Goal: Information Seeking & Learning: Check status

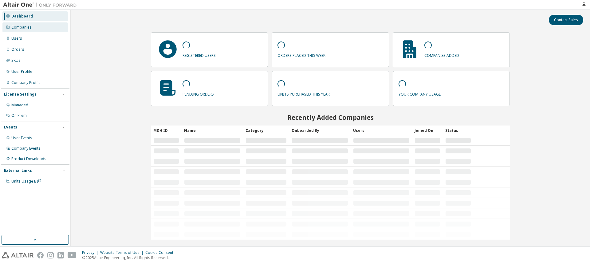
click at [27, 29] on div "Companies" at bounding box center [21, 27] width 20 height 5
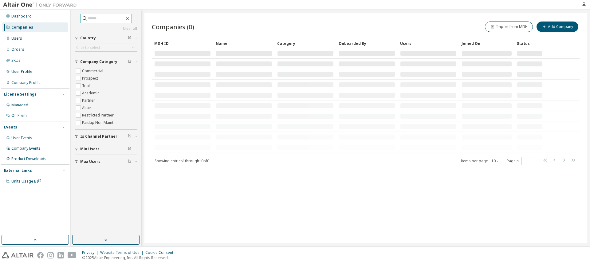
click at [104, 18] on input "text" at bounding box center [106, 18] width 37 height 6
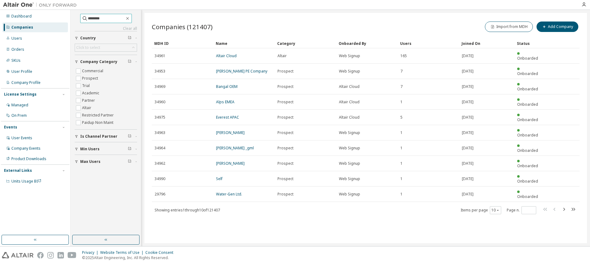
drag, startPoint x: 84, startPoint y: 17, endPoint x: 17, endPoint y: 3, distance: 67.8
click at [17, 3] on div "Dashboard Companies Users Orders SKUs User Profile Company Profile License Sett…" at bounding box center [295, 132] width 590 height 264
type input "*****"
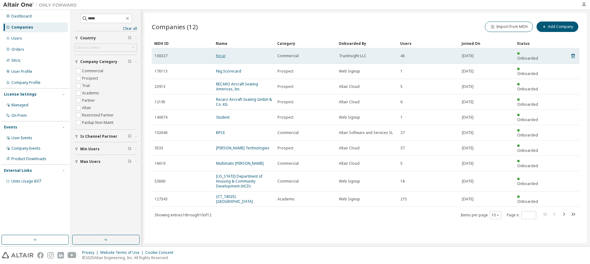
click at [218, 53] on link "Recar" at bounding box center [221, 55] width 10 height 5
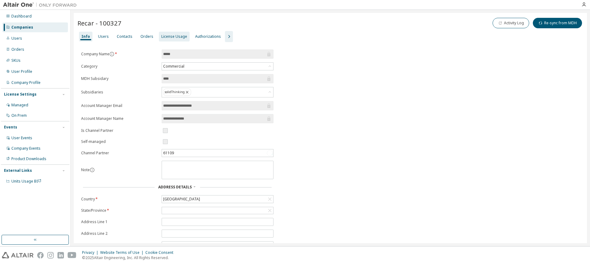
click at [171, 35] on div "License Usage" at bounding box center [174, 36] width 26 height 5
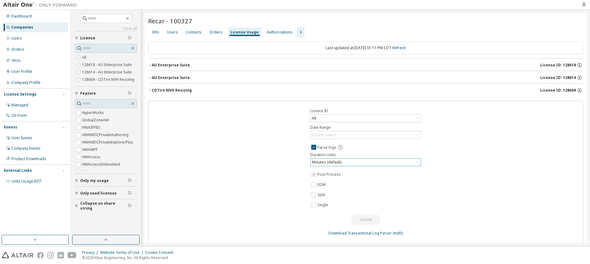
click at [336, 163] on div "Minutes (default)" at bounding box center [326, 162] width 31 height 7
click at [289, 157] on div "Licence ID All Date Range Click to select Parse logs Duration Units Minutes (de…" at bounding box center [365, 172] width 435 height 143
